Goal: Task Accomplishment & Management: Use online tool/utility

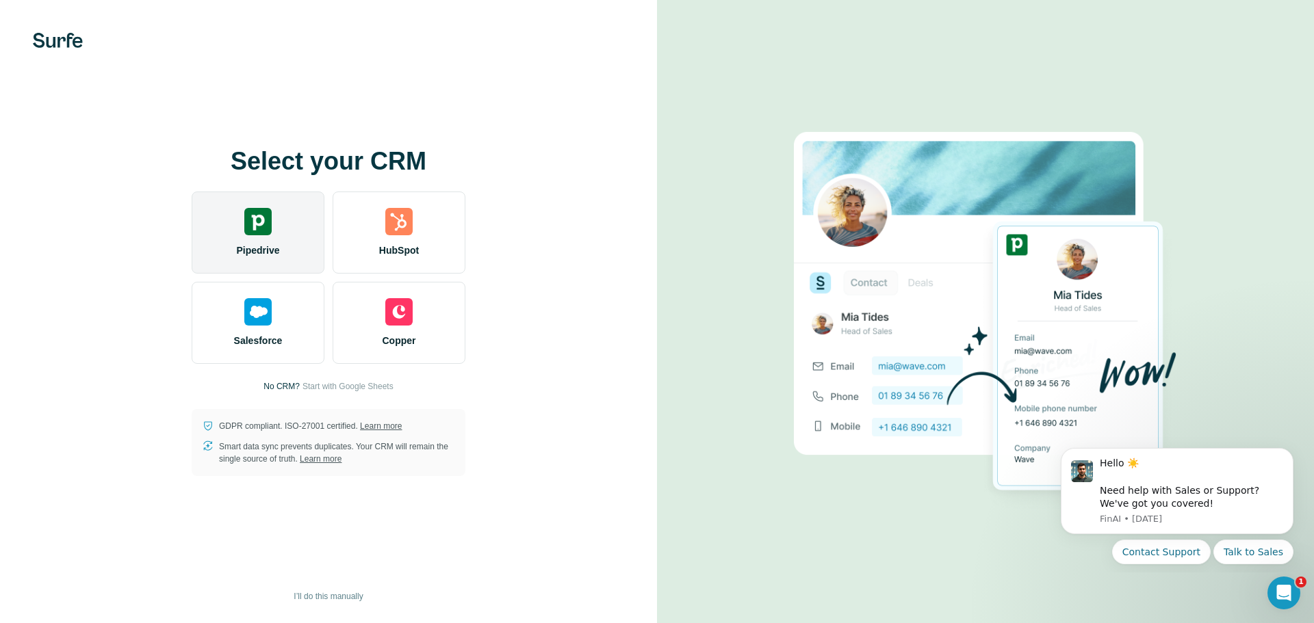
click at [272, 221] on div "Pipedrive" at bounding box center [258, 233] width 133 height 82
click at [255, 229] on img at bounding box center [257, 221] width 27 height 27
click at [276, 224] on div "Pipedrive" at bounding box center [258, 233] width 133 height 82
click at [259, 226] on img at bounding box center [257, 221] width 27 height 27
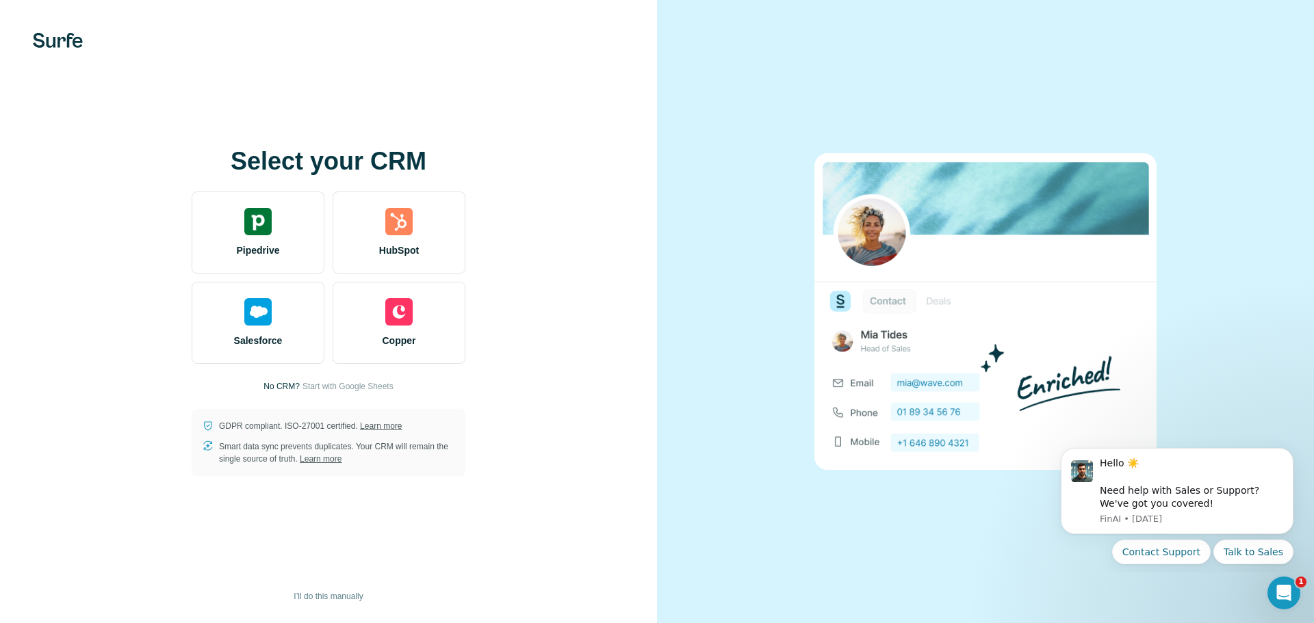
click at [449, 143] on div "Select your CRM Pipedrive HubSpot Salesforce Copper No CRM? Start with Google S…" at bounding box center [328, 311] width 657 height 623
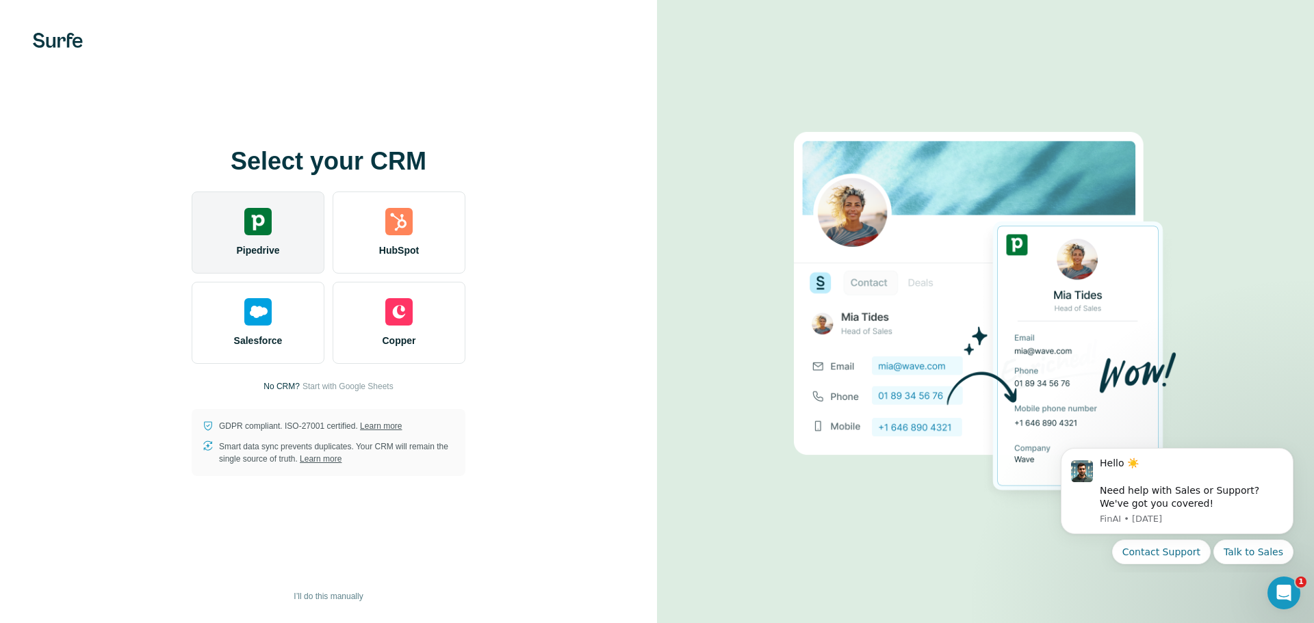
click at [283, 240] on div "Pipedrive" at bounding box center [258, 233] width 133 height 82
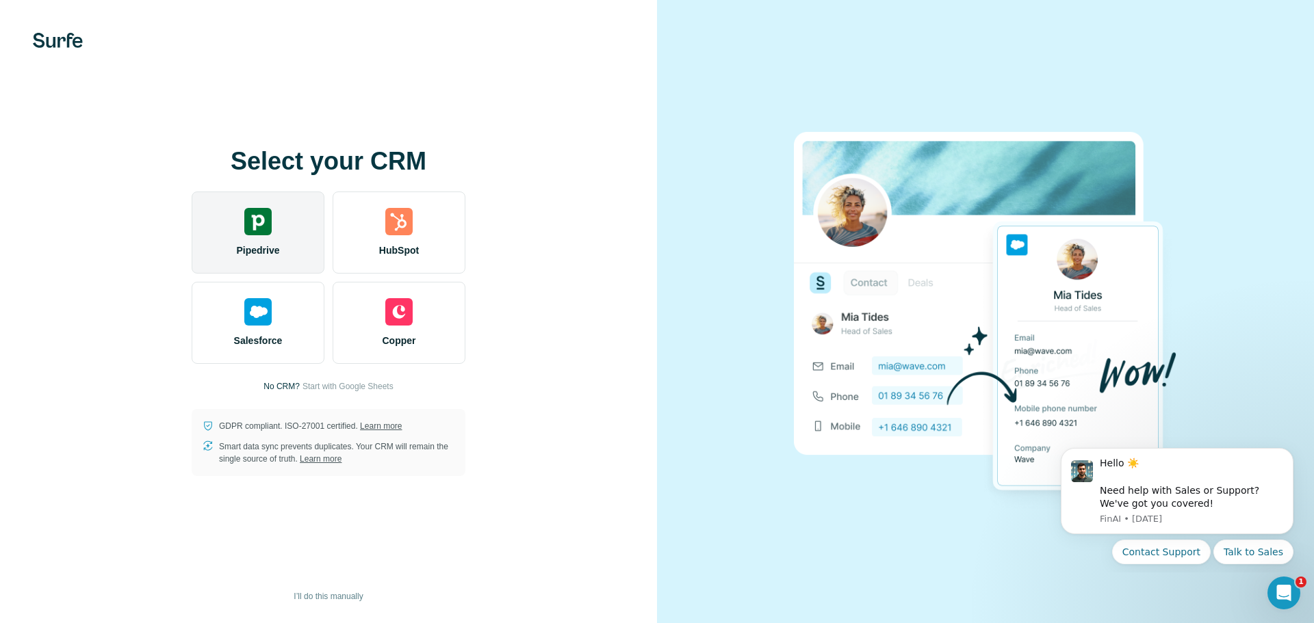
click at [267, 245] on span "Pipedrive" at bounding box center [257, 251] width 43 height 14
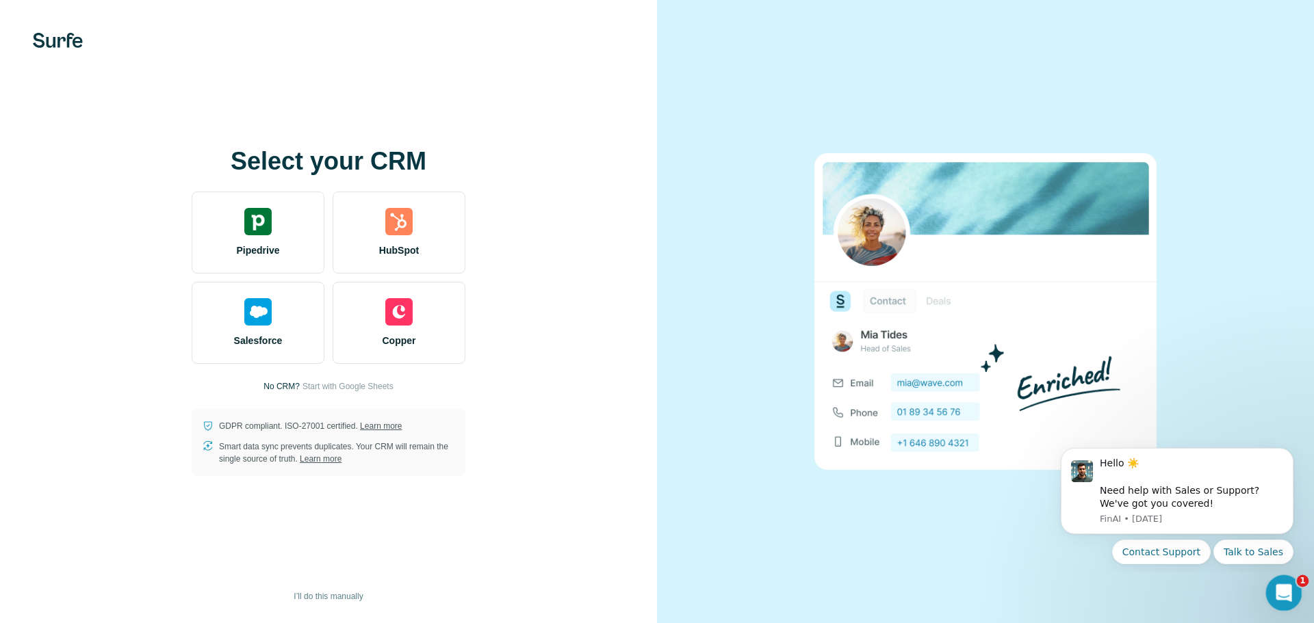
click at [1280, 591] on icon "Open Intercom Messenger" at bounding box center [1282, 591] width 23 height 23
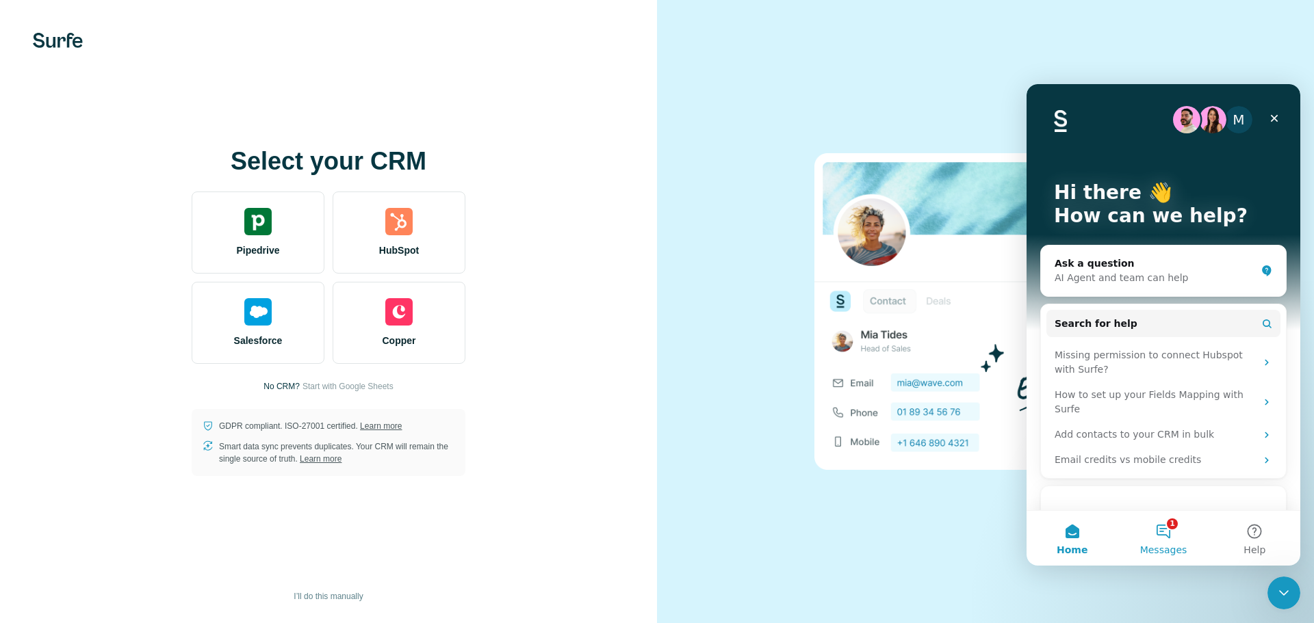
click at [1162, 535] on button "1 Messages" at bounding box center [1162, 538] width 91 height 55
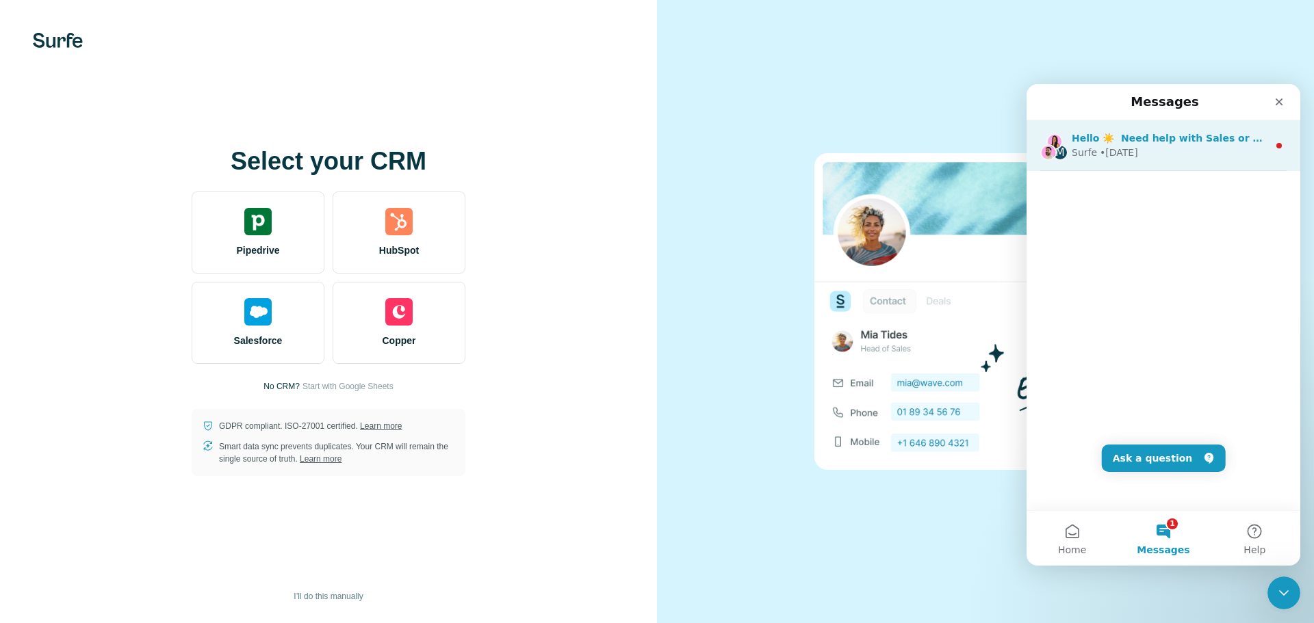
click at [1149, 154] on div "Surfe • [DATE]" at bounding box center [1169, 153] width 196 height 14
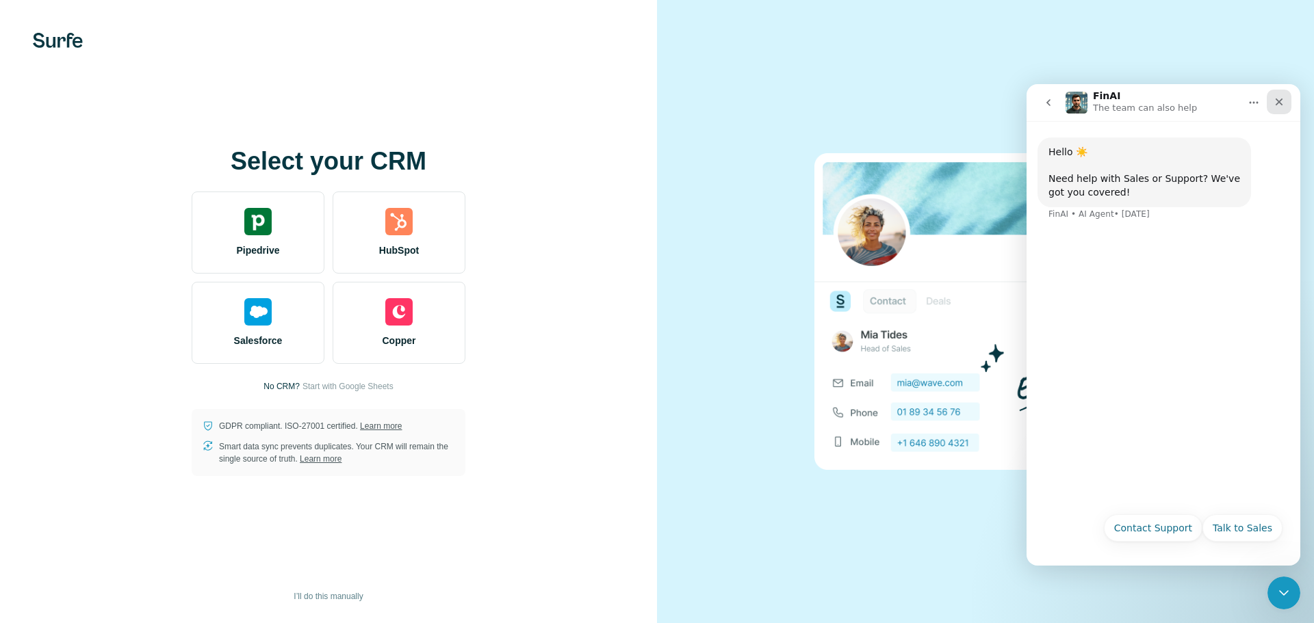
click at [1274, 104] on icon "Close" at bounding box center [1278, 101] width 11 height 11
